Goal: Task Accomplishment & Management: Manage account settings

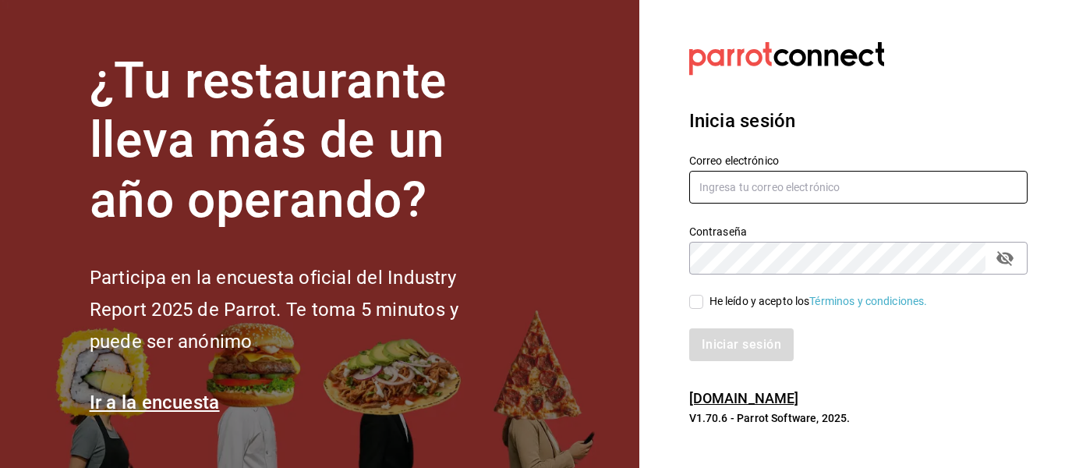
type input "ruta64@edomex.com.mx"
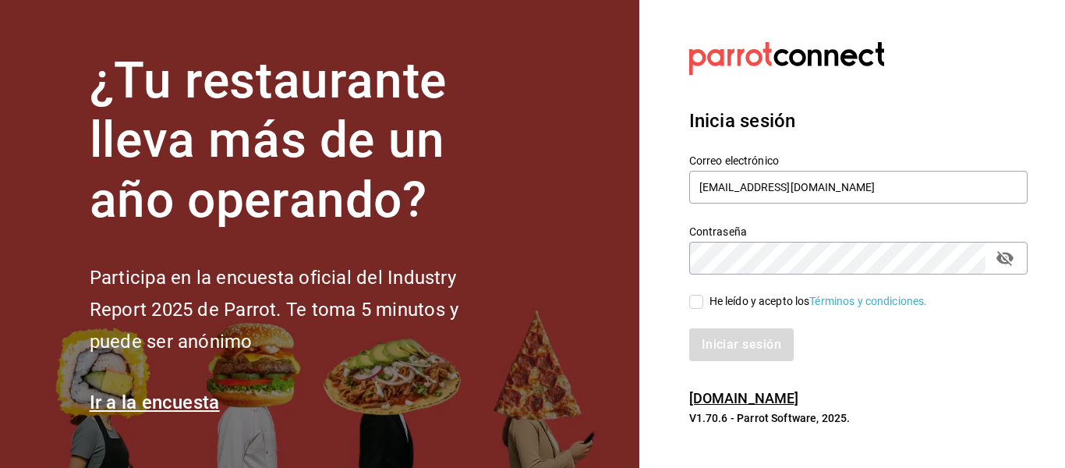
click at [735, 298] on div "He leído y acepto los Términos y condiciones." at bounding box center [818, 301] width 218 height 16
click at [703, 298] on input "He leído y acepto los Términos y condiciones." at bounding box center [696, 302] width 14 height 14
checkbox input "true"
click at [728, 346] on button "Iniciar sesión" at bounding box center [742, 344] width 106 height 33
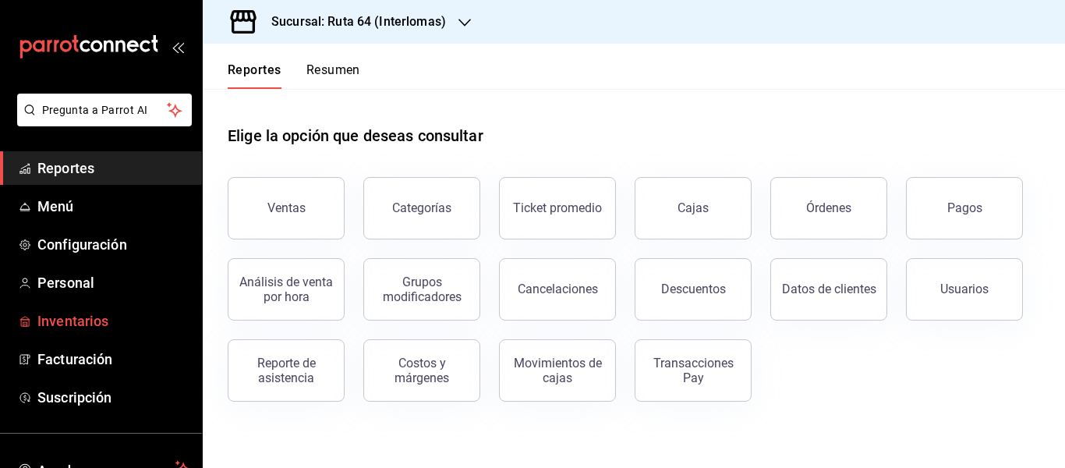
click at [82, 321] on span "Inventarios" at bounding box center [113, 320] width 152 height 21
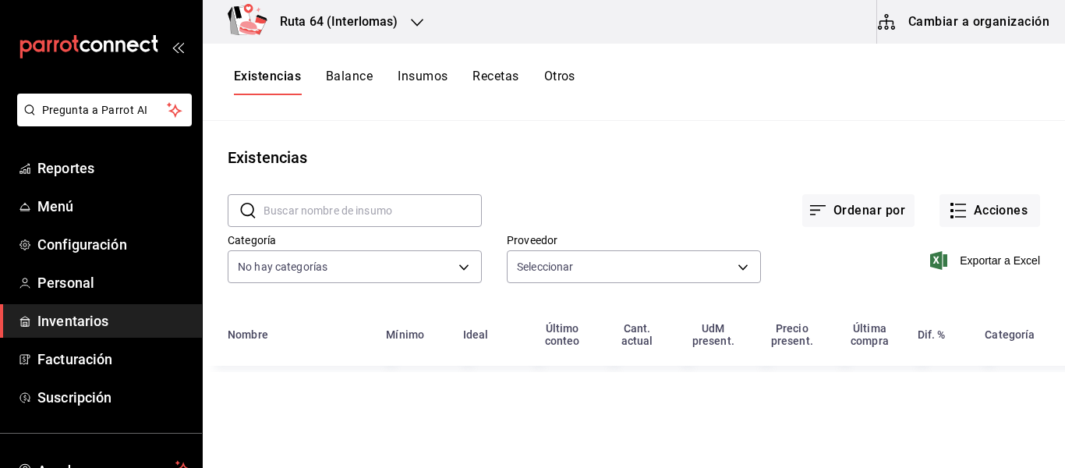
type input "f67902fb-8781-4ebb-9776-239038981636,e9b7622b-c36e-47d2-971d-55c85dd2ba9a,89c03…"
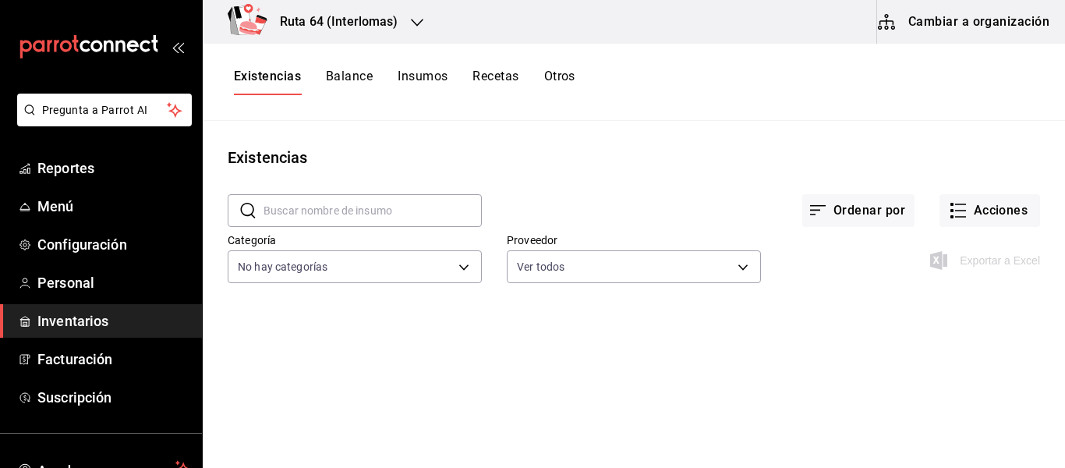
click at [1014, 22] on button "Cambiar a organización" at bounding box center [964, 22] width 175 height 44
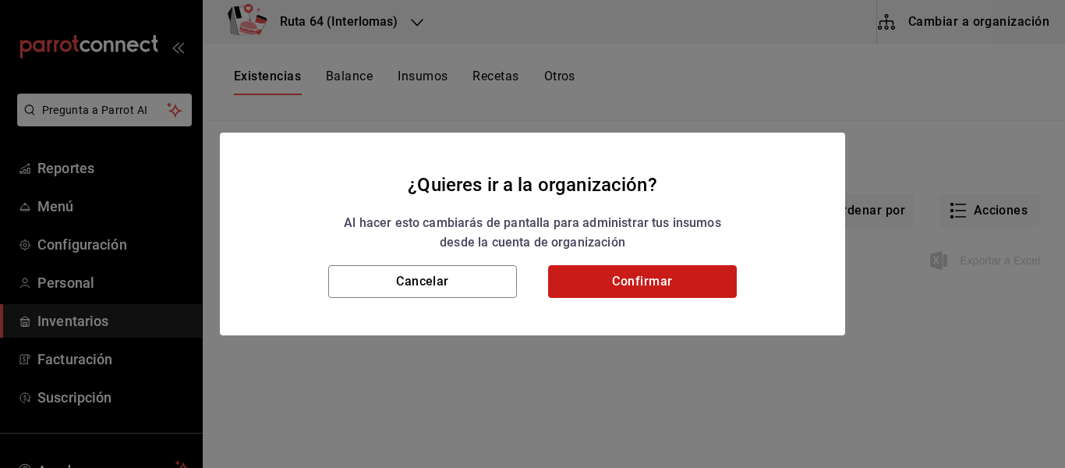
click at [600, 278] on button "Confirmar" at bounding box center [642, 281] width 189 height 33
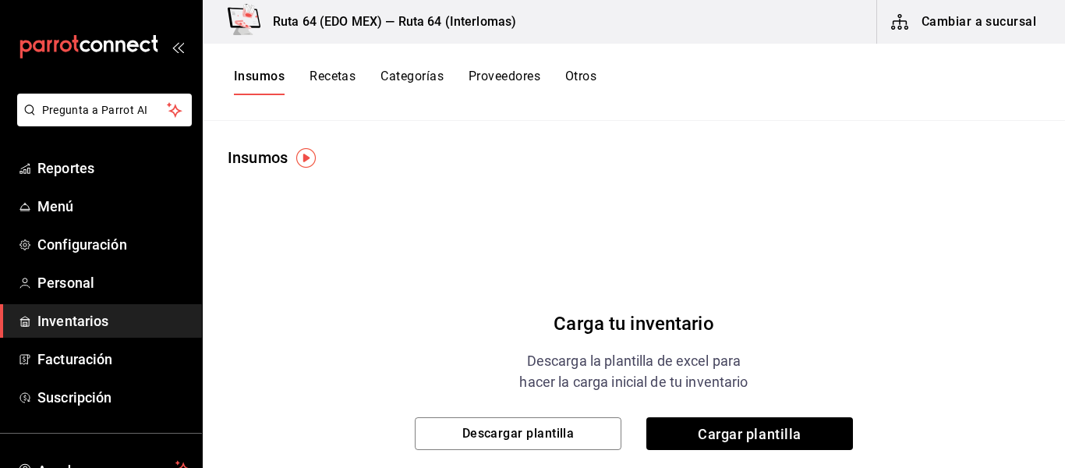
click at [384, 32] on div "Ruta 64 (EDO MEX) — Ruta 64 (Interlomas)" at bounding box center [368, 22] width 307 height 44
click at [428, 27] on h3 "Ruta 64 (EDO MEX) — Ruta 64 (Interlomas)" at bounding box center [388, 21] width 256 height 19
click at [351, 19] on h3 "Ruta 64 (EDO MEX) — Ruta 64 (Interlomas)" at bounding box center [388, 21] width 256 height 19
click at [487, 78] on button "Proveedores" at bounding box center [505, 82] width 72 height 27
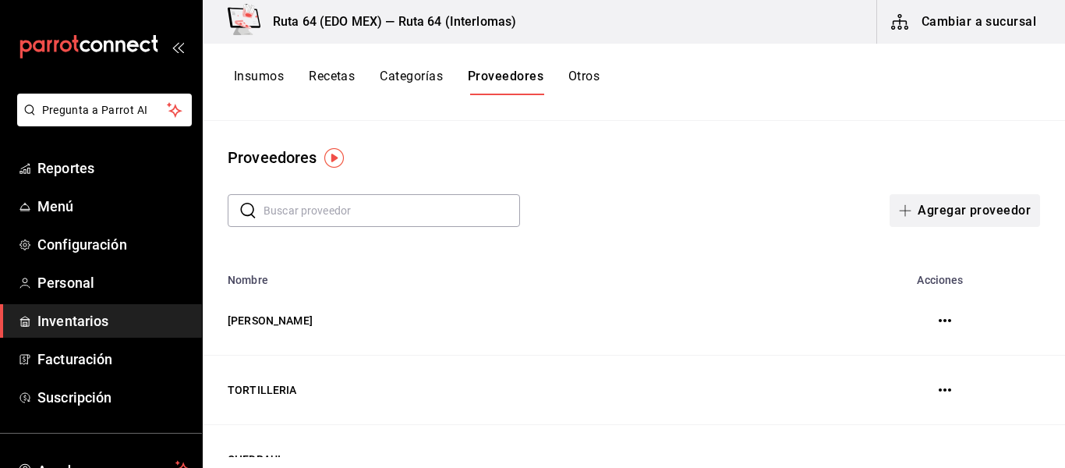
click at [985, 202] on button "Agregar proveedor" at bounding box center [965, 210] width 150 height 33
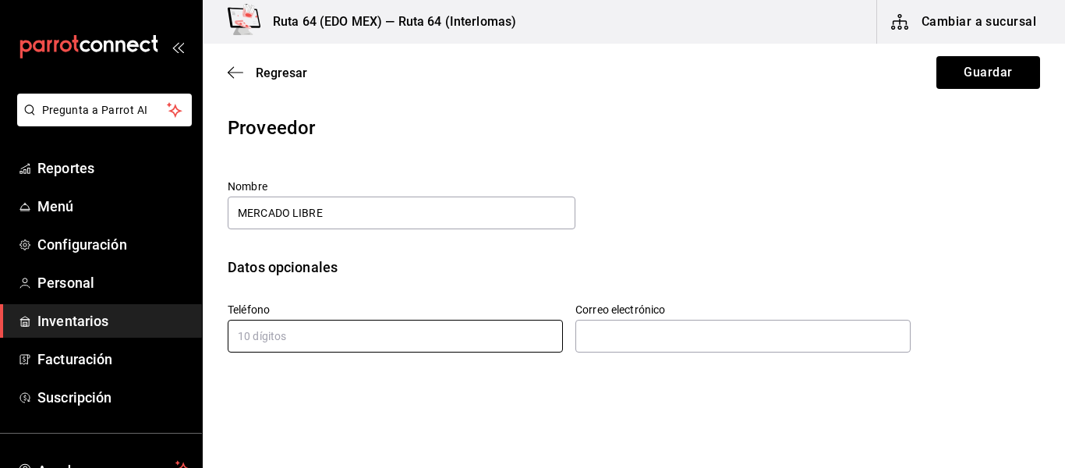
type input "MERCADO LIBRE"
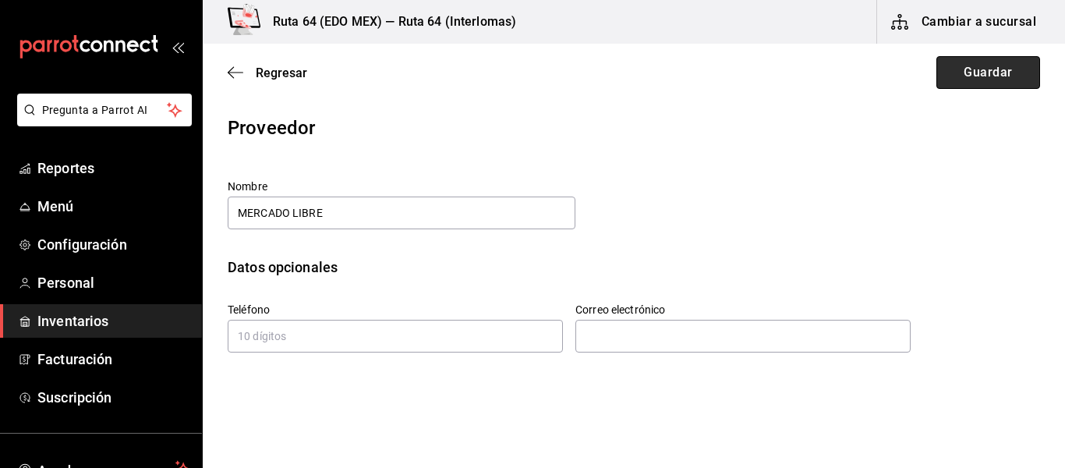
click at [986, 83] on button "Guardar" at bounding box center [988, 72] width 104 height 33
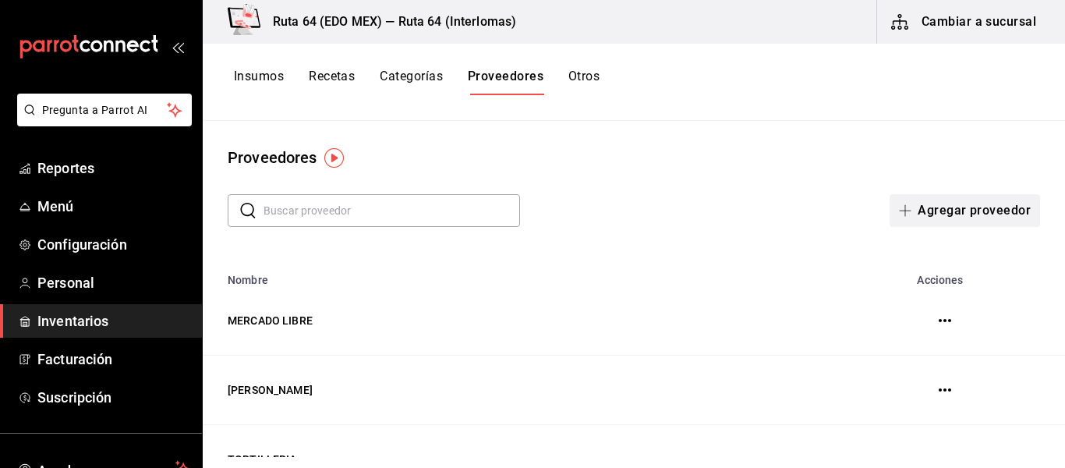
click at [922, 213] on button "Agregar proveedor" at bounding box center [965, 210] width 150 height 33
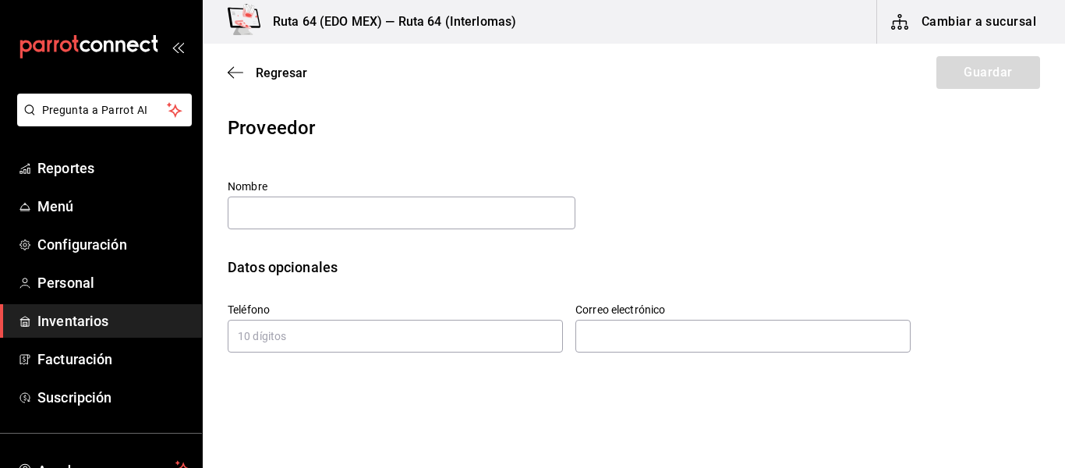
click at [274, 213] on input "text" at bounding box center [402, 212] width 348 height 33
click at [234, 73] on icon "button" at bounding box center [236, 72] width 16 height 14
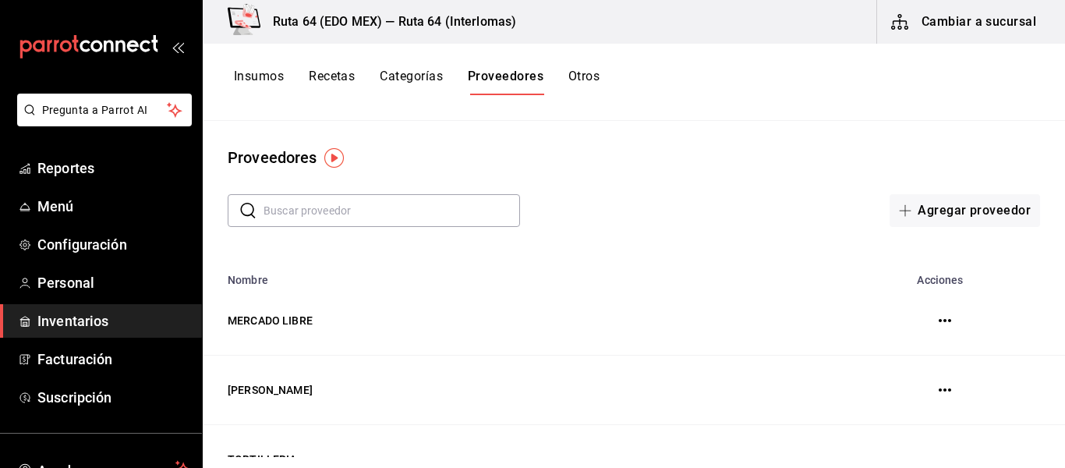
click at [394, 76] on button "Categorías" at bounding box center [411, 82] width 63 height 27
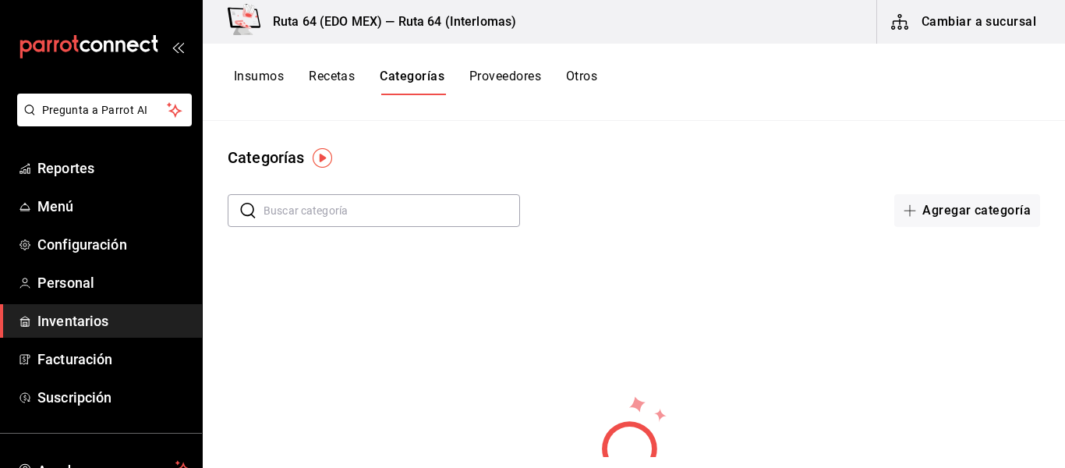
click at [265, 85] on button "Insumos" at bounding box center [259, 82] width 50 height 27
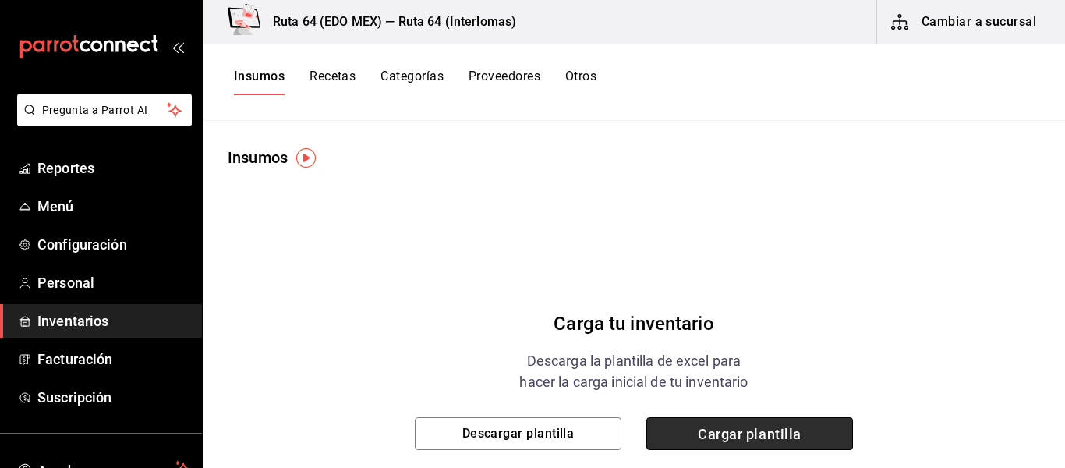
click at [741, 427] on span "Cargar plantilla" at bounding box center [749, 433] width 207 height 33
click at [0, 0] on input "Cargar plantilla" at bounding box center [0, 0] width 0 height 0
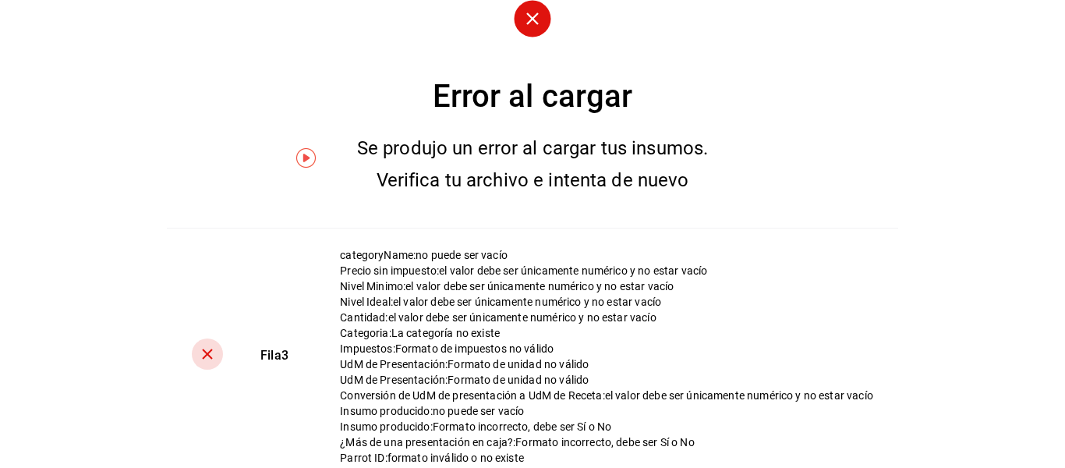
click at [686, 364] on div "UdM de Presentación : Formato de unidad no válido" at bounding box center [606, 364] width 533 height 16
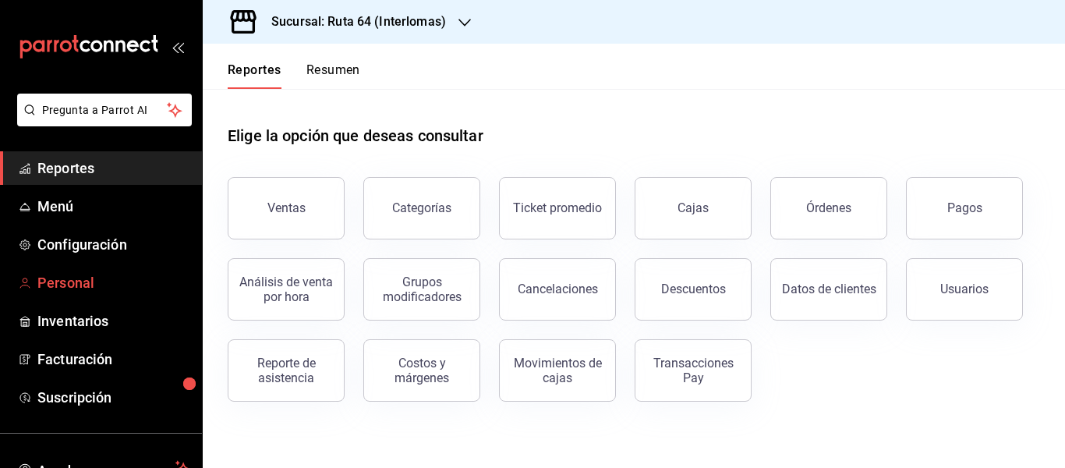
scroll to position [121, 0]
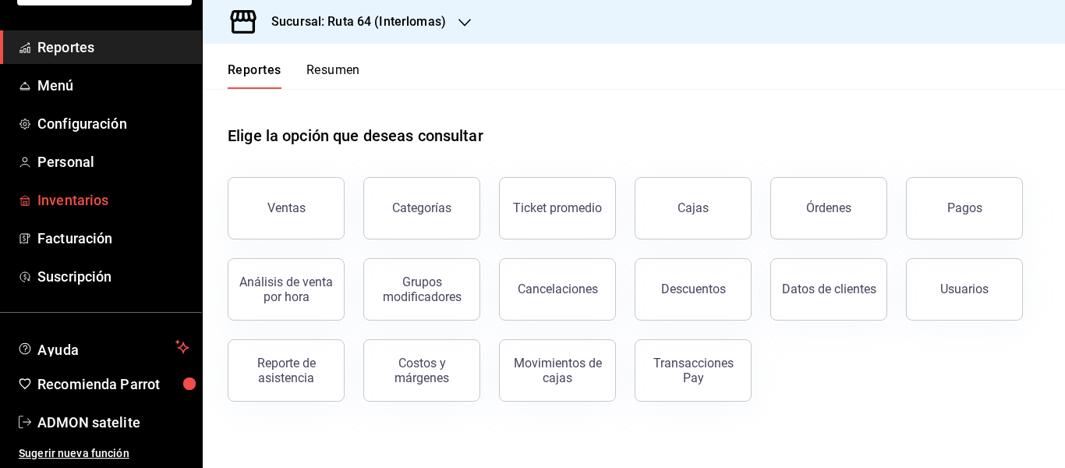
click at [62, 200] on span "Inventarios" at bounding box center [113, 199] width 152 height 21
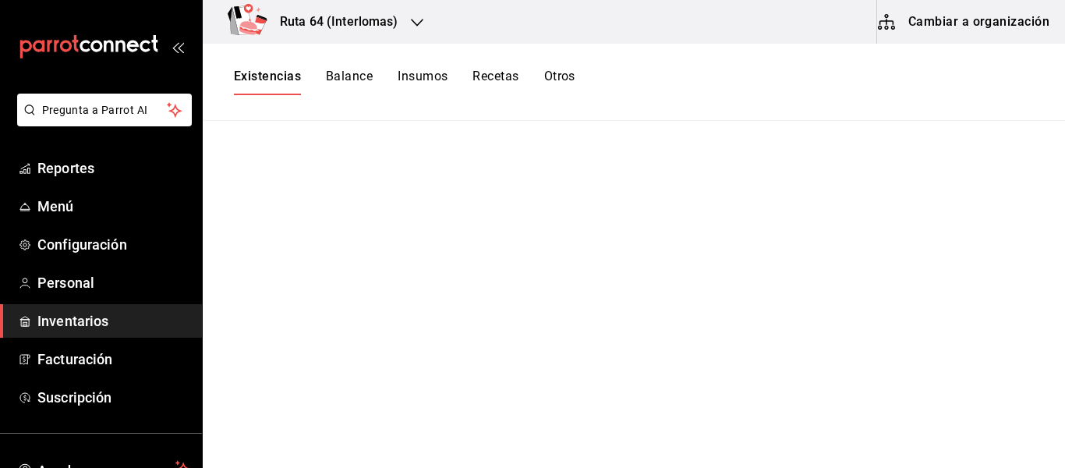
drag, startPoint x: 860, startPoint y: 24, endPoint x: 999, endPoint y: 19, distance: 138.8
click at [999, 19] on button "Cambiar a organización" at bounding box center [964, 22] width 175 height 44
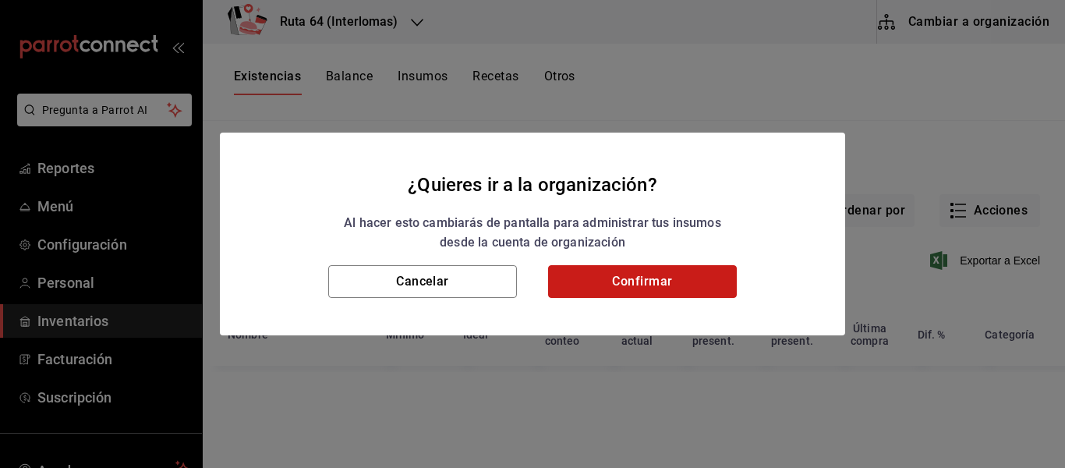
click at [612, 273] on button "Confirmar" at bounding box center [642, 281] width 189 height 33
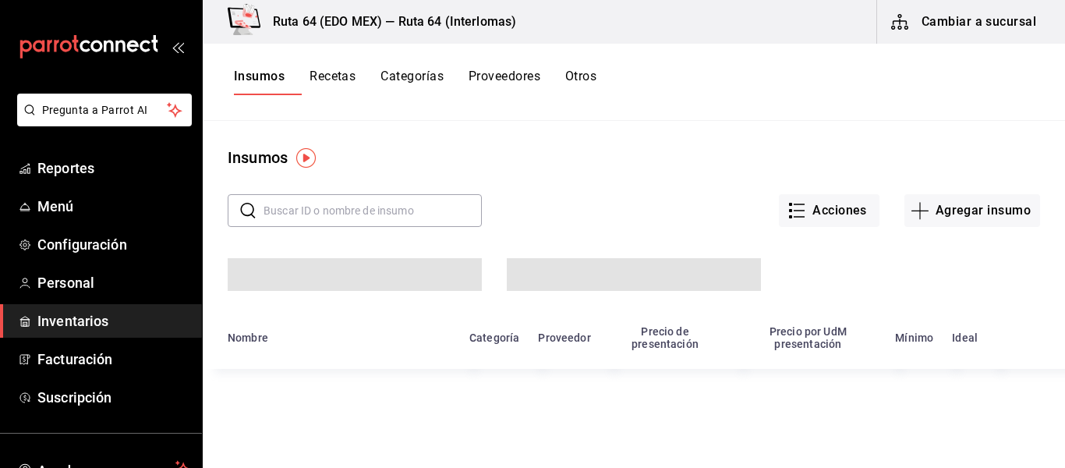
click at [154, 315] on span "Inventarios" at bounding box center [113, 320] width 152 height 21
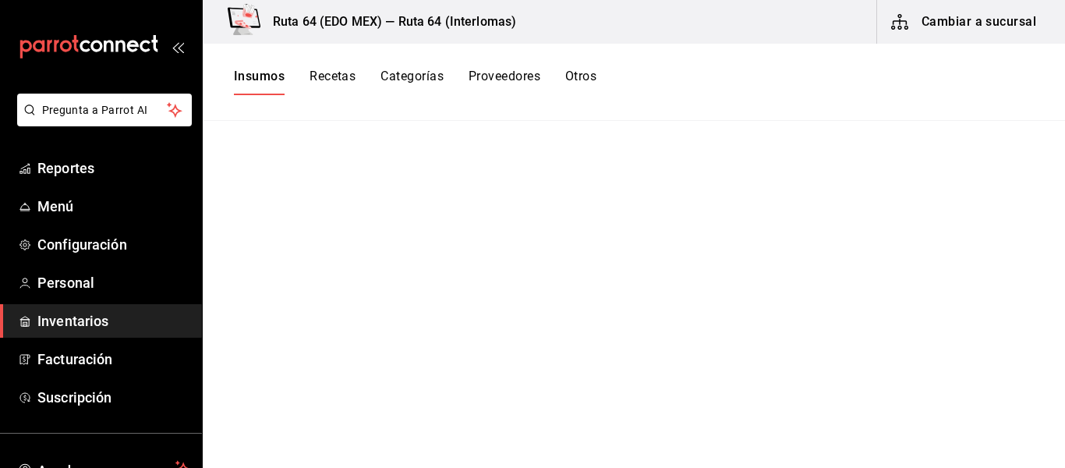
click at [329, 65] on div "Insumos Recetas Categorías Proveedores Otros" at bounding box center [634, 82] width 862 height 77
click at [327, 79] on button "Recetas" at bounding box center [332, 82] width 46 height 27
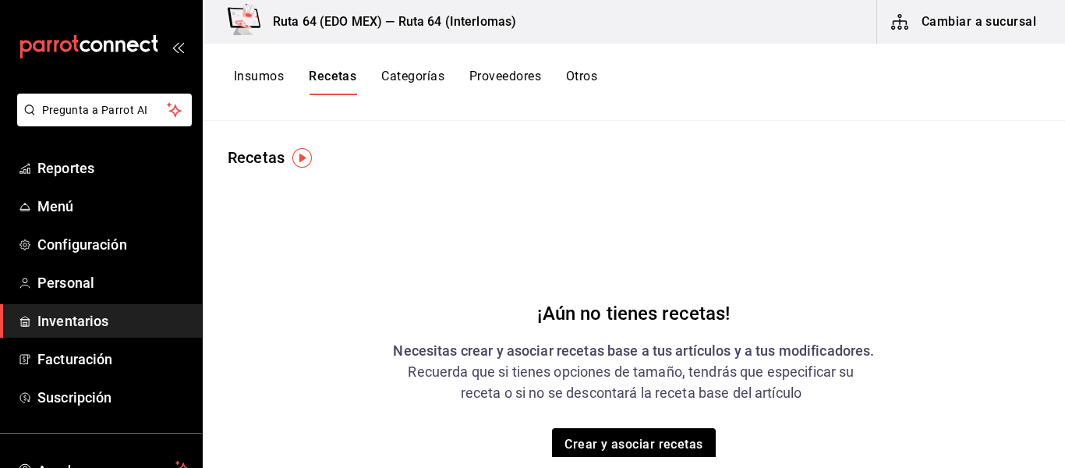
click at [266, 77] on button "Insumos" at bounding box center [259, 82] width 50 height 27
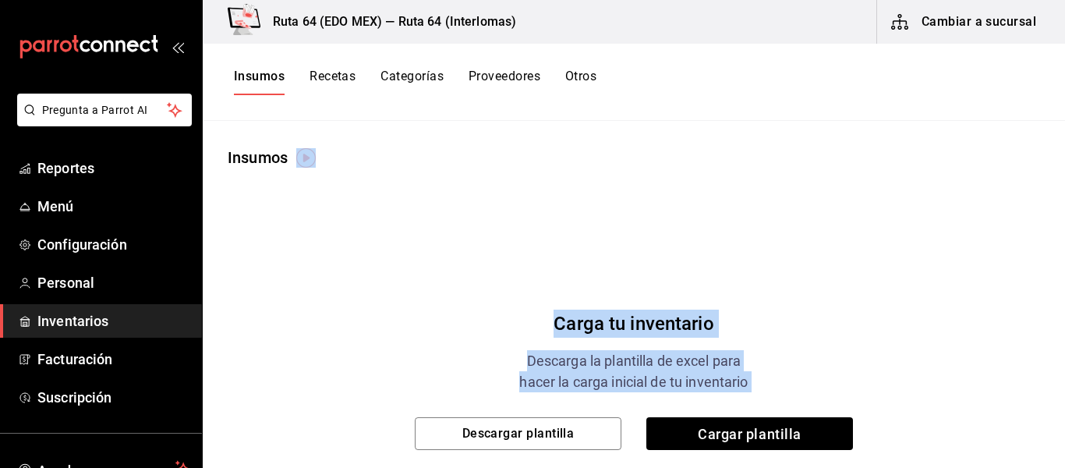
drag, startPoint x: 295, startPoint y: 160, endPoint x: 314, endPoint y: 161, distance: 18.7
click at [302, 159] on body "Pregunta a Parrot AI Reportes Menú Configuración Personal Inventarios Facturaci…" at bounding box center [532, 228] width 1065 height 457
click at [309, 161] on img "button" at bounding box center [305, 157] width 19 height 19
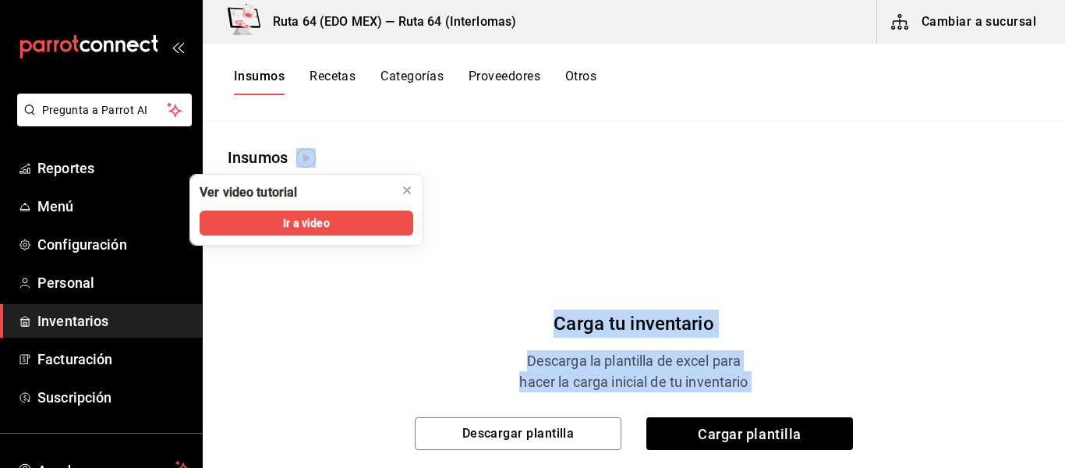
click at [297, 150] on img "button" at bounding box center [305, 157] width 19 height 19
click at [289, 217] on span "Ir a video" at bounding box center [306, 223] width 46 height 16
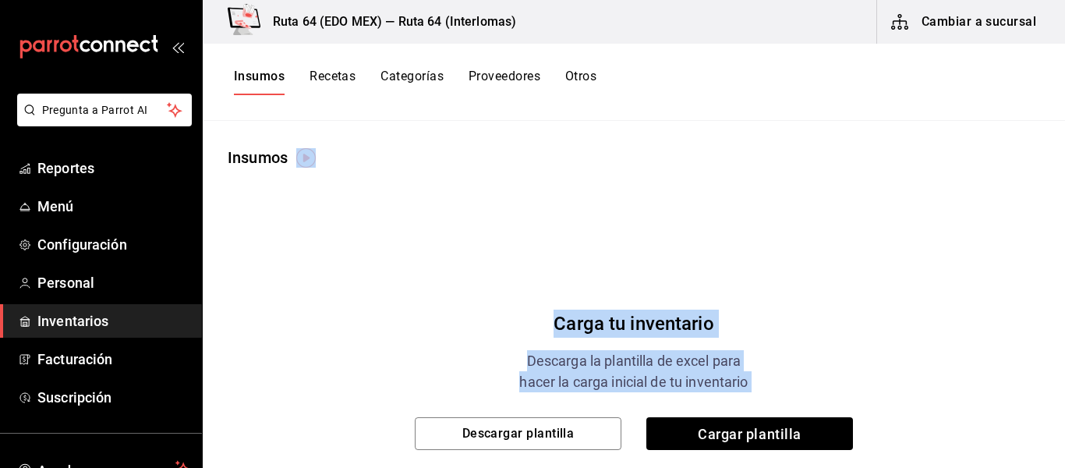
click at [76, 318] on span "Inventarios" at bounding box center [113, 320] width 152 height 21
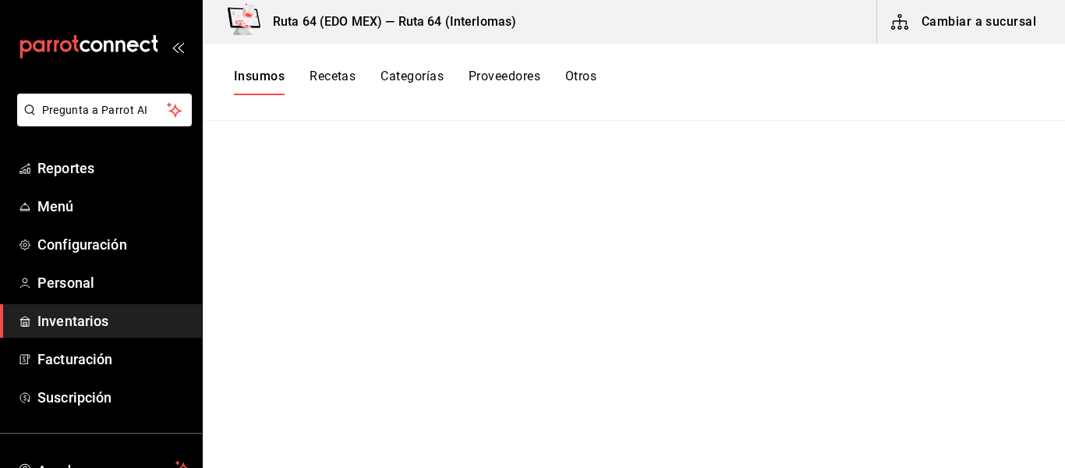
click at [974, 20] on button "Cambiar a sucursal" at bounding box center [964, 22] width 175 height 44
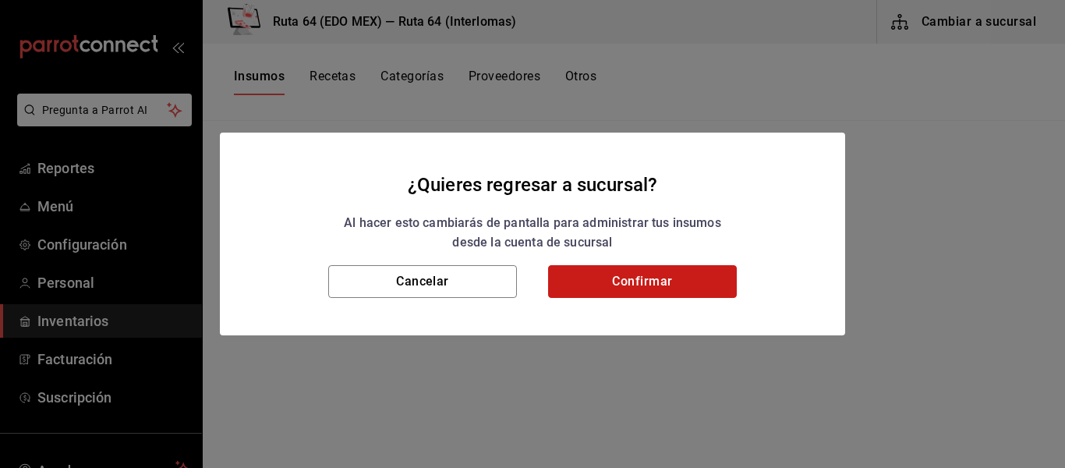
click at [659, 278] on button "Confirmar" at bounding box center [642, 281] width 189 height 33
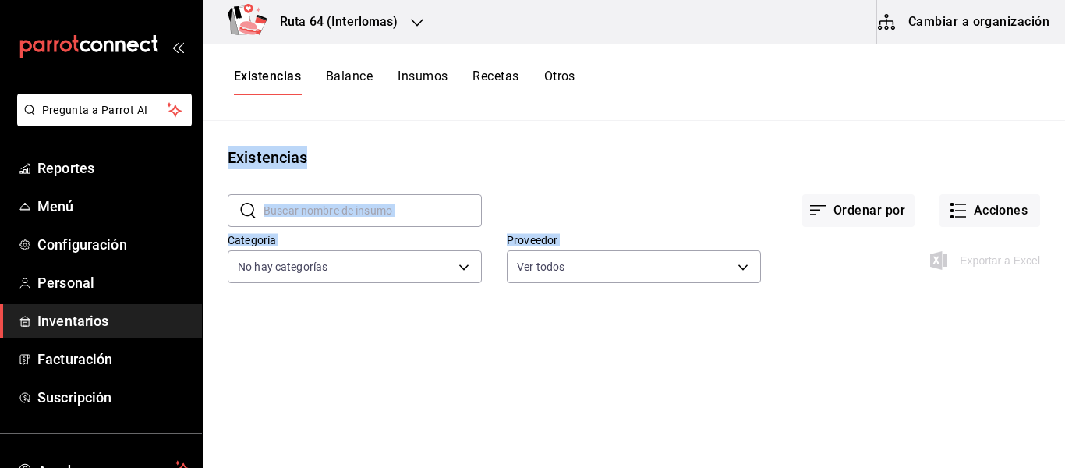
click at [923, 27] on button "Cambiar a organización" at bounding box center [964, 22] width 175 height 44
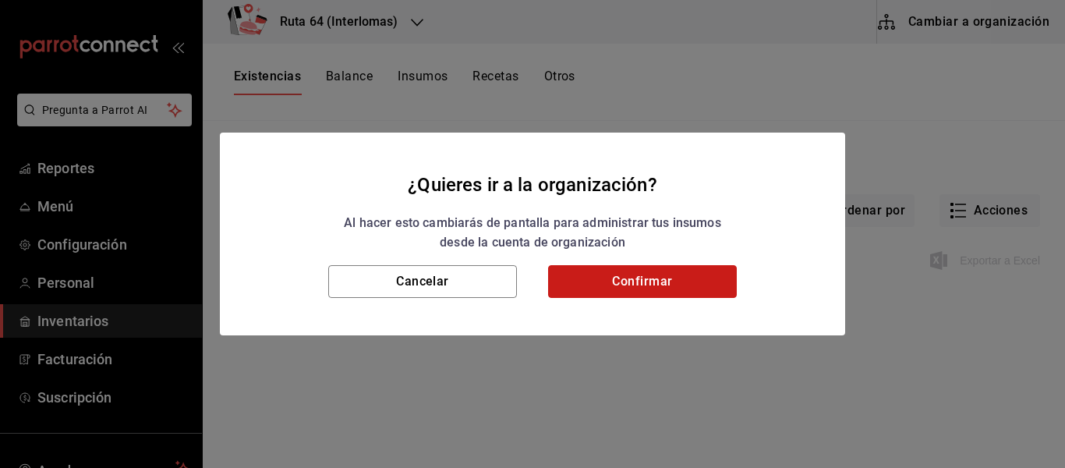
click at [648, 289] on button "Confirmar" at bounding box center [642, 281] width 189 height 33
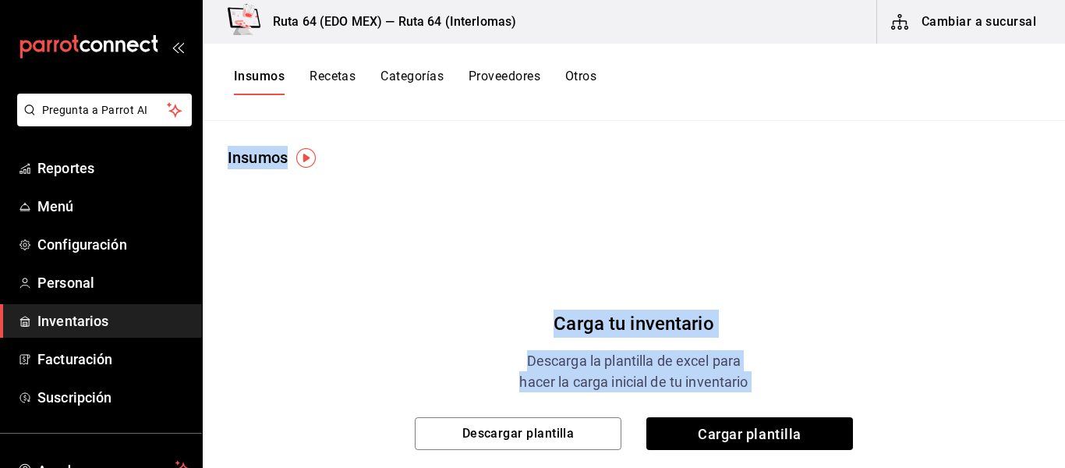
click at [978, 13] on button "Cambiar a sucursal" at bounding box center [964, 22] width 175 height 44
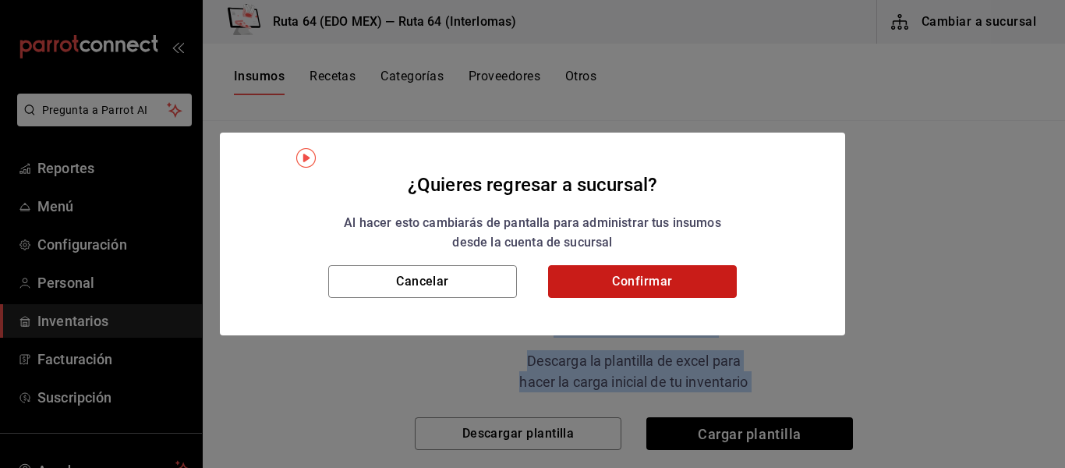
click at [674, 274] on button "Confirmar" at bounding box center [642, 281] width 189 height 33
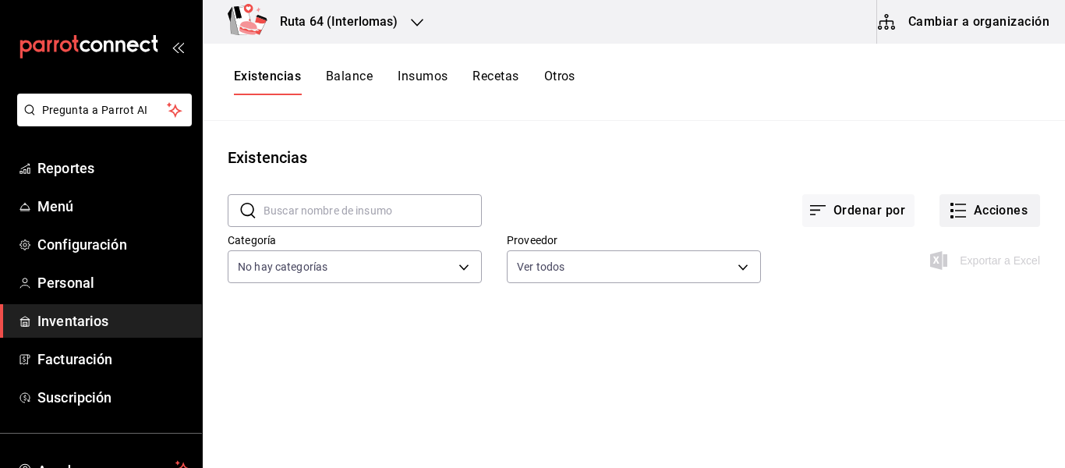
click at [966, 205] on button "Acciones" at bounding box center [989, 210] width 101 height 33
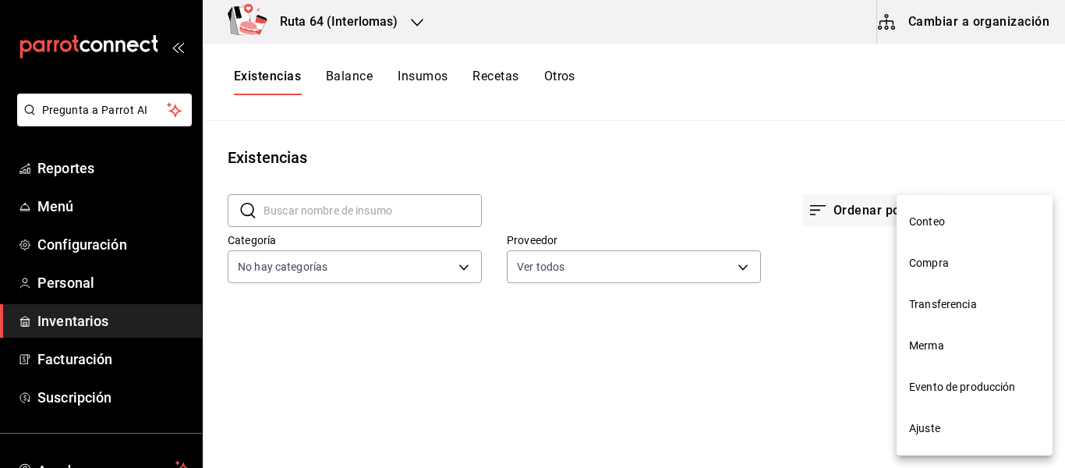
click at [952, 221] on span "Conteo" at bounding box center [974, 222] width 131 height 16
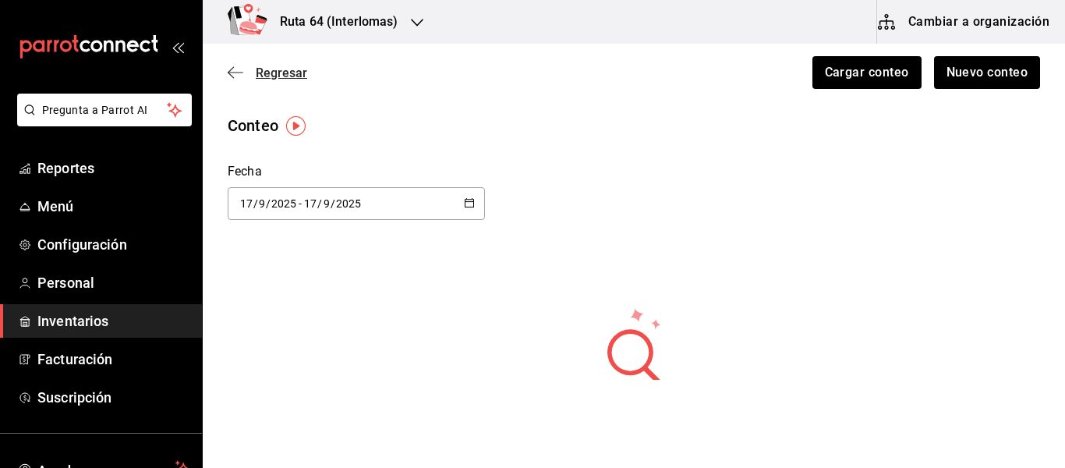
click at [232, 76] on icon "button" at bounding box center [231, 73] width 6 height 12
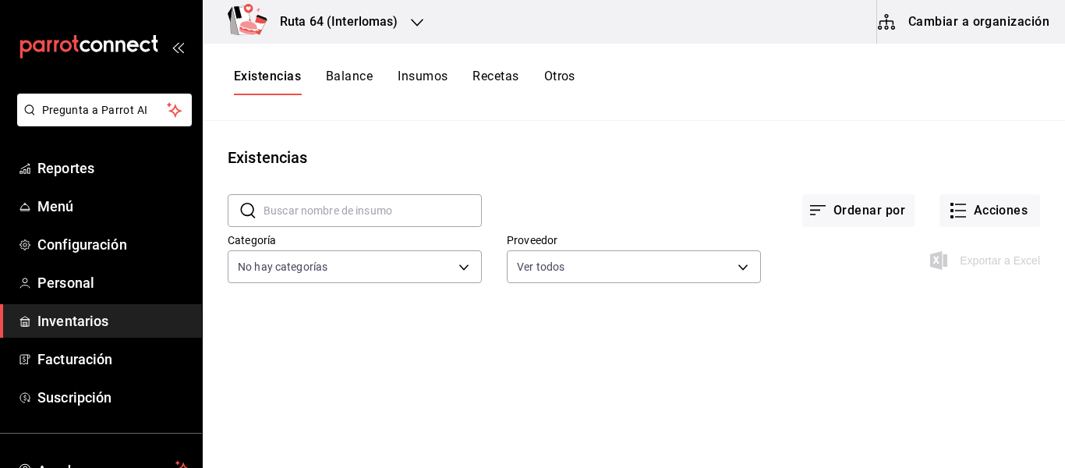
click at [1000, 19] on button "Cambiar a organización" at bounding box center [964, 22] width 175 height 44
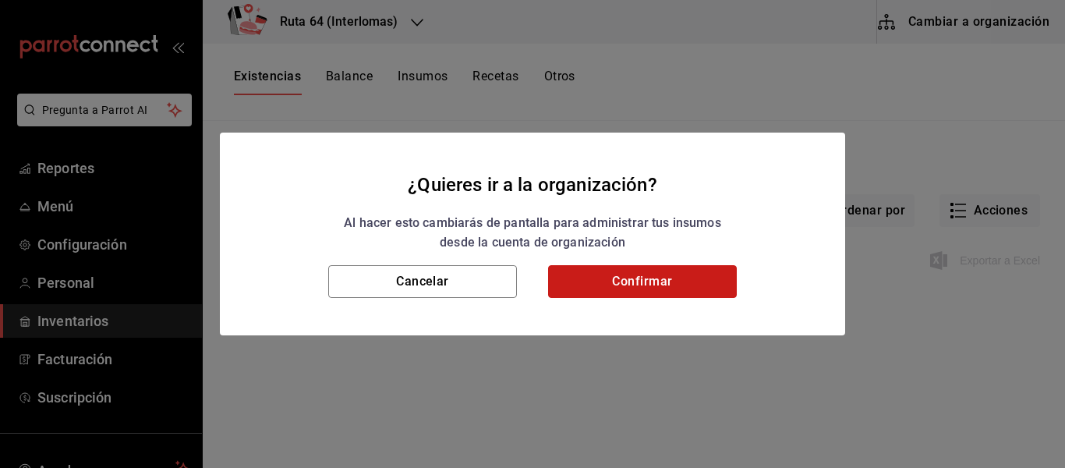
click at [606, 268] on button "Confirmar" at bounding box center [642, 281] width 189 height 33
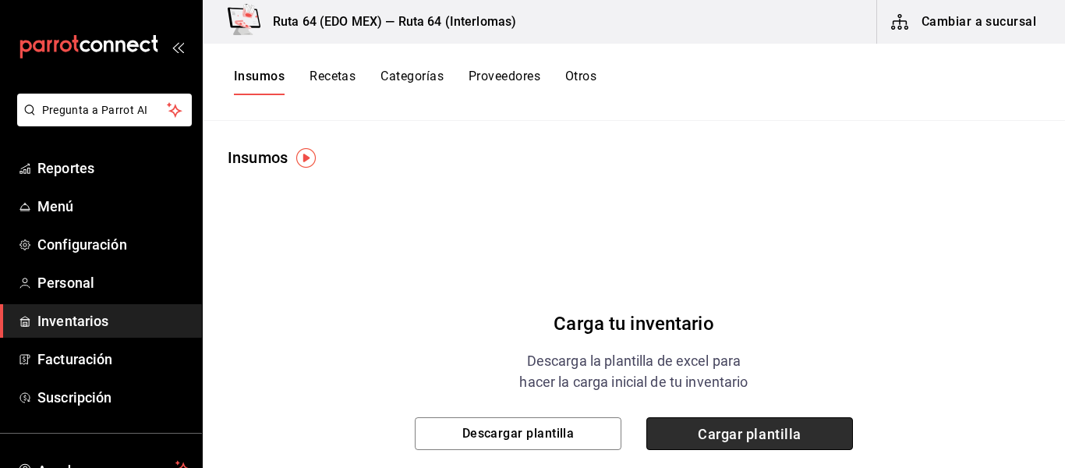
click at [750, 427] on span "Cargar plantilla" at bounding box center [749, 433] width 207 height 33
click at [0, 0] on input "Cargar plantilla" at bounding box center [0, 0] width 0 height 0
click at [748, 430] on span "Cargar plantilla" at bounding box center [749, 433] width 207 height 33
click at [0, 0] on input "Cargar plantilla" at bounding box center [0, 0] width 0 height 0
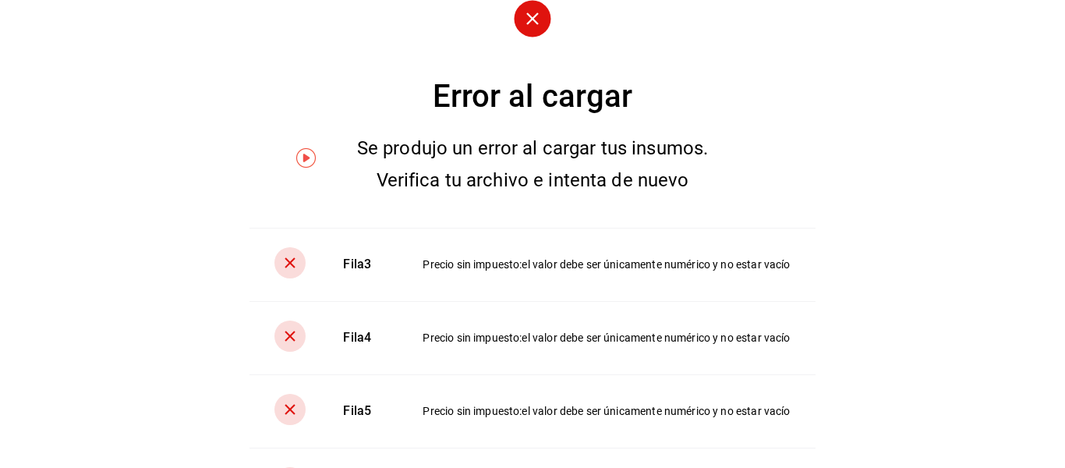
click at [408, 271] on td "Precio sin impuesto : el valor debe ser únicamente numérico y no estar vacío" at bounding box center [609, 264] width 411 height 73
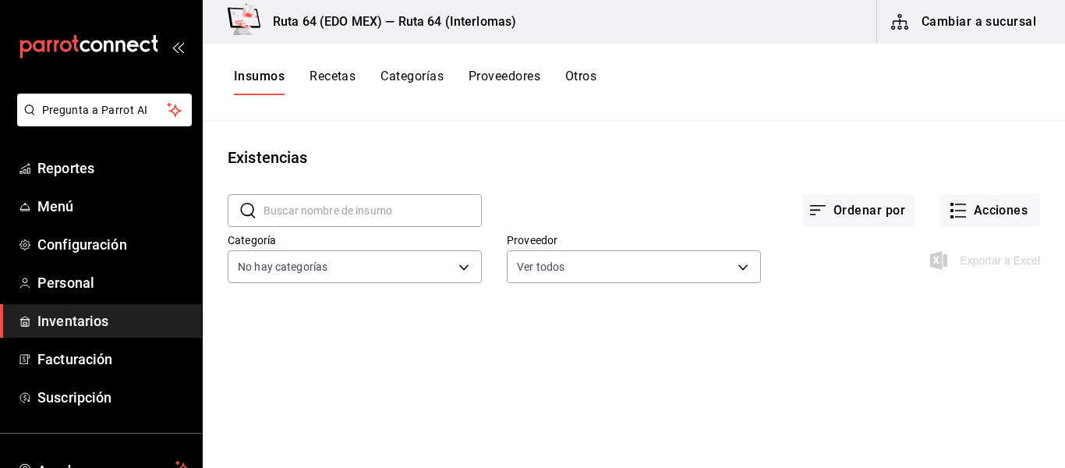
click at [306, 80] on div "Insumos Recetas Categorías Proveedores Otros" at bounding box center [415, 82] width 363 height 27
click at [344, 75] on button "Recetas" at bounding box center [332, 82] width 46 height 27
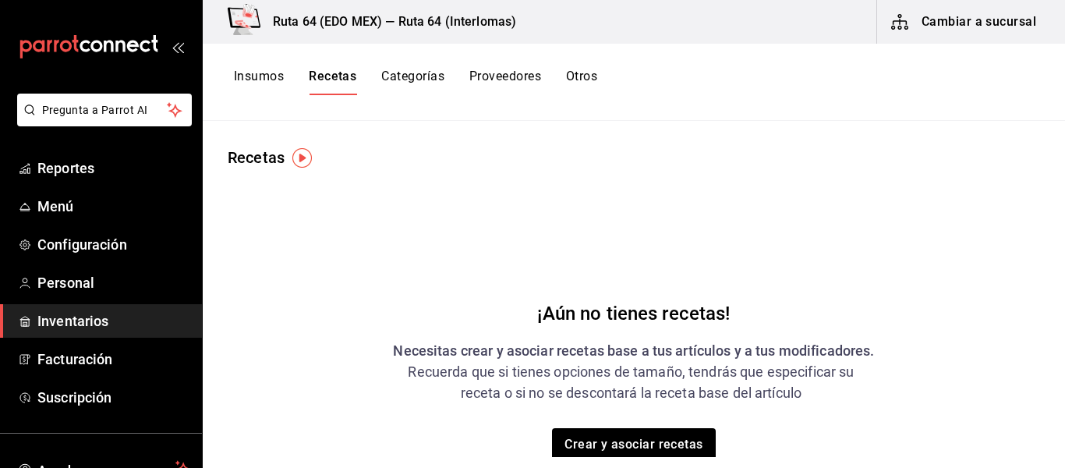
click at [246, 75] on button "Insumos" at bounding box center [259, 82] width 50 height 27
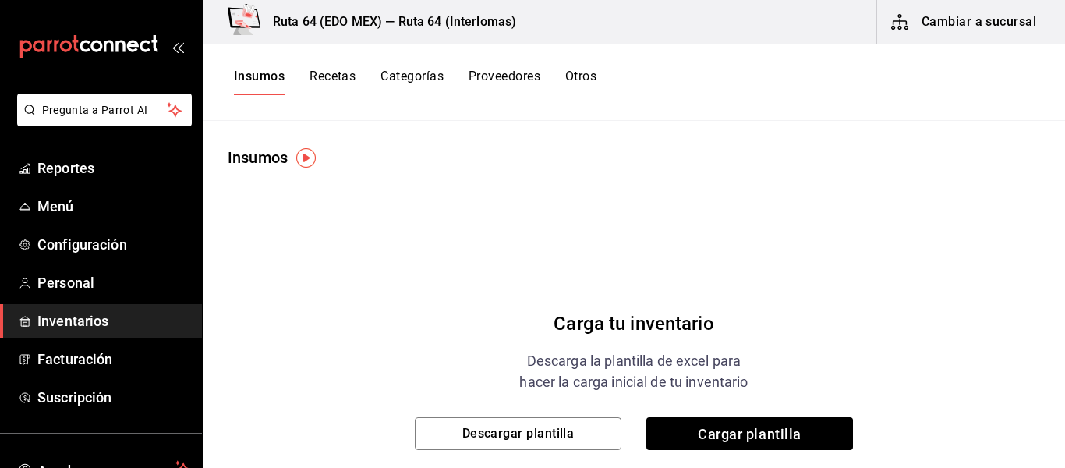
click at [306, 158] on img "button" at bounding box center [305, 157] width 19 height 19
